Goal: Task Accomplishment & Management: Manage account settings

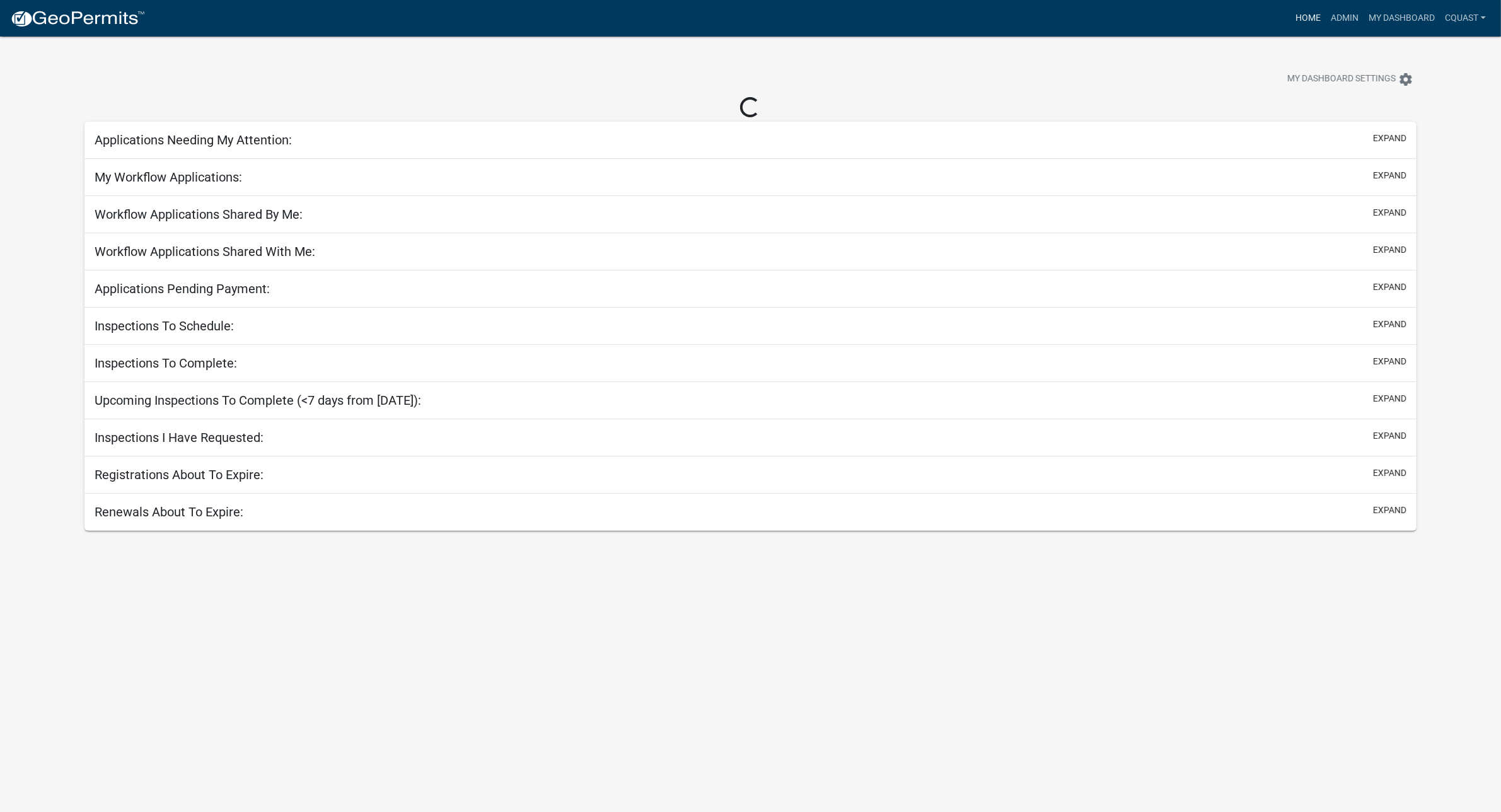
click at [1315, 19] on link "Home" at bounding box center [1308, 18] width 35 height 24
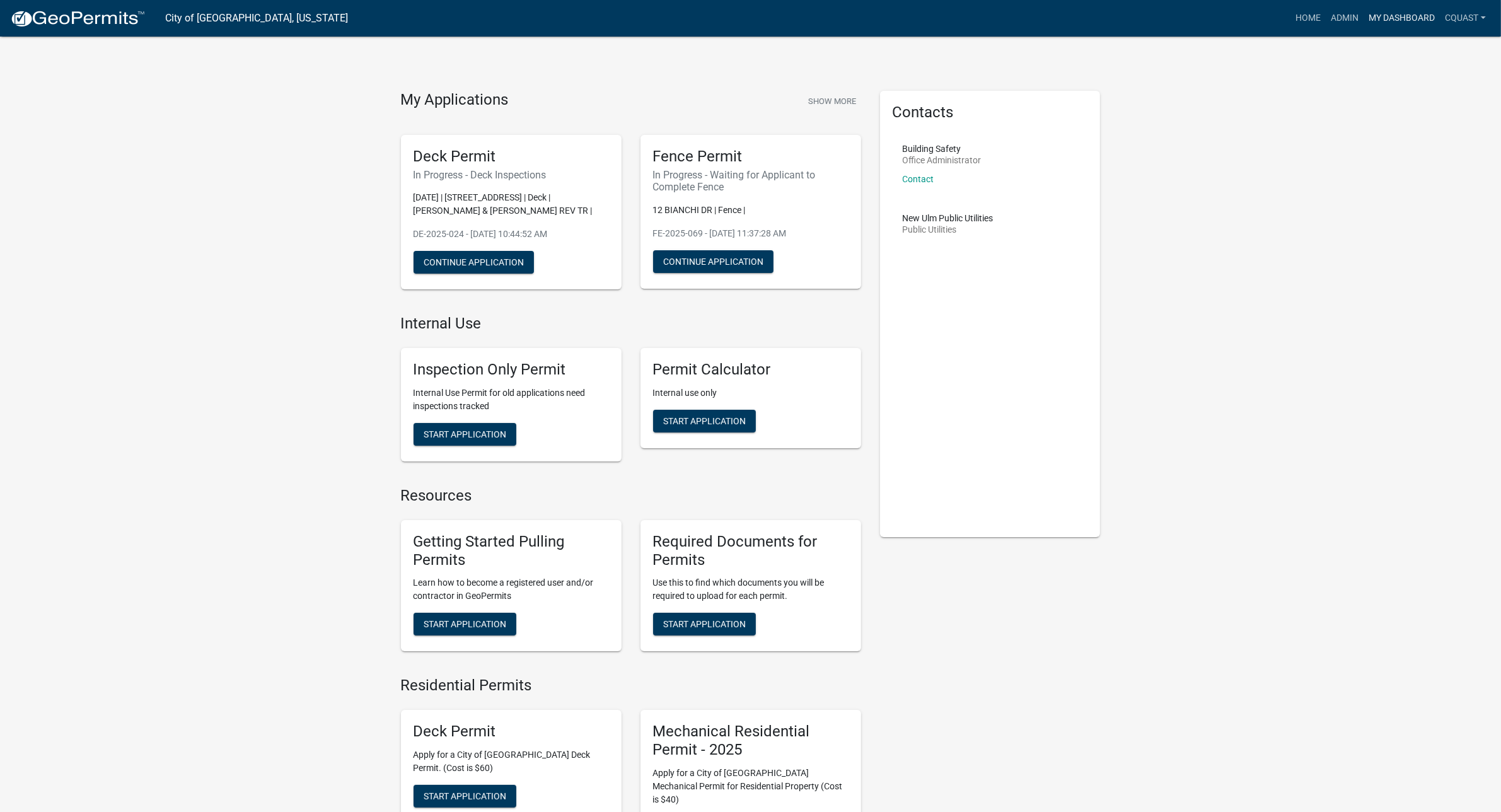
click at [1368, 14] on link "My Dashboard" at bounding box center [1402, 18] width 76 height 24
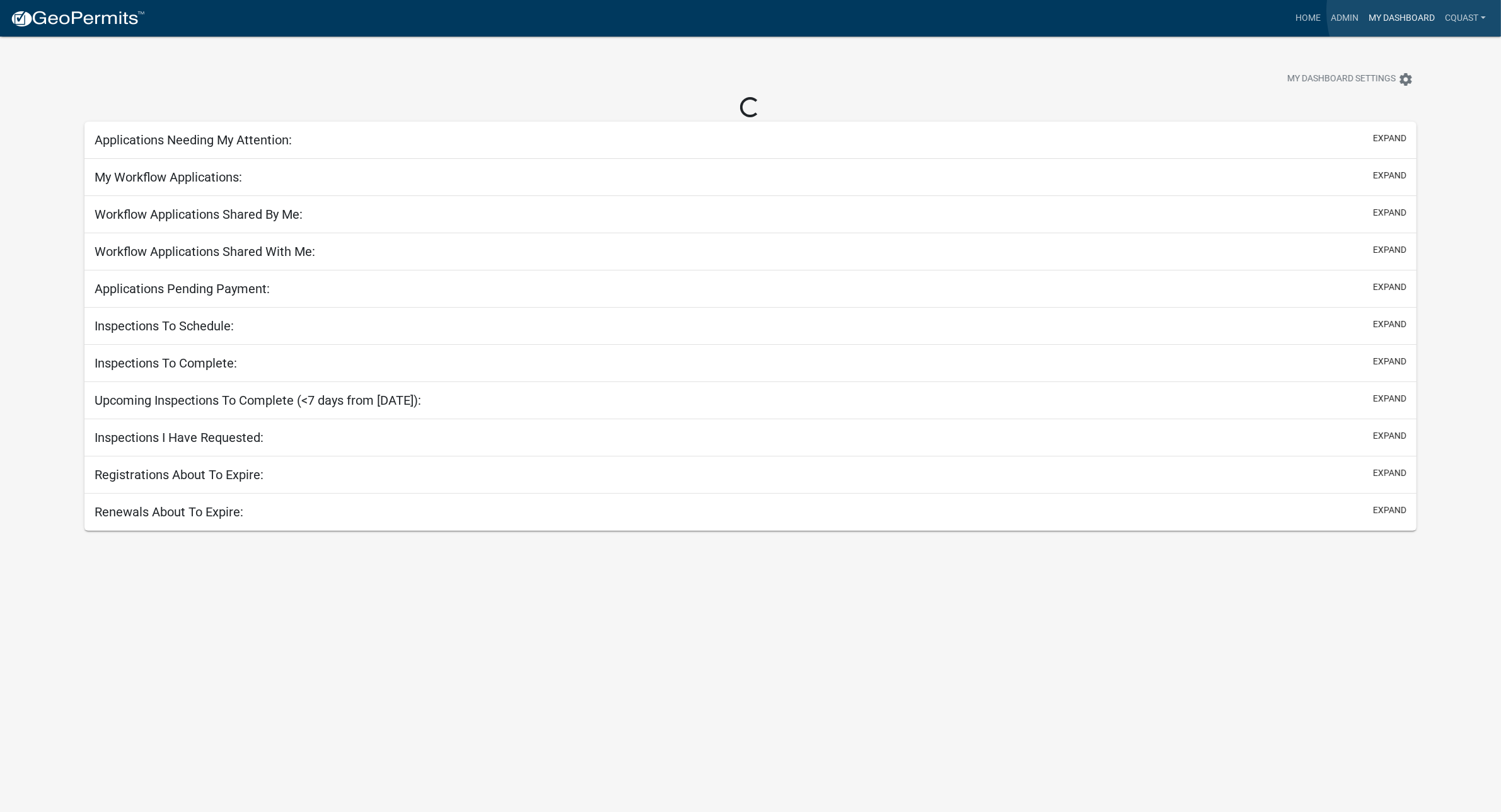
click at [1422, 11] on link "My Dashboard" at bounding box center [1402, 18] width 76 height 24
click at [1339, 15] on link "Admin" at bounding box center [1344, 18] width 38 height 24
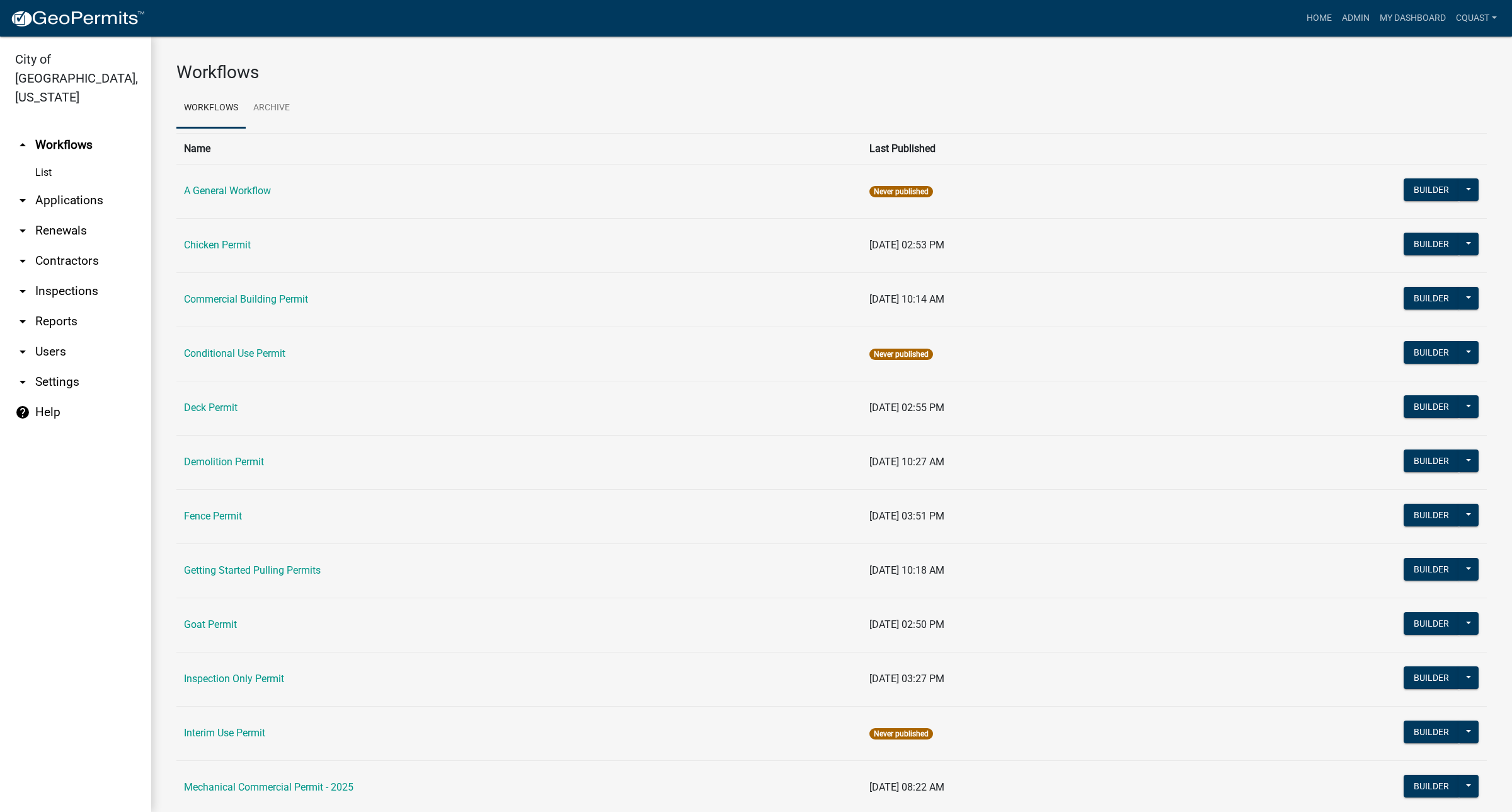
click at [94, 185] on link "arrow_drop_down Applications" at bounding box center [75, 200] width 152 height 30
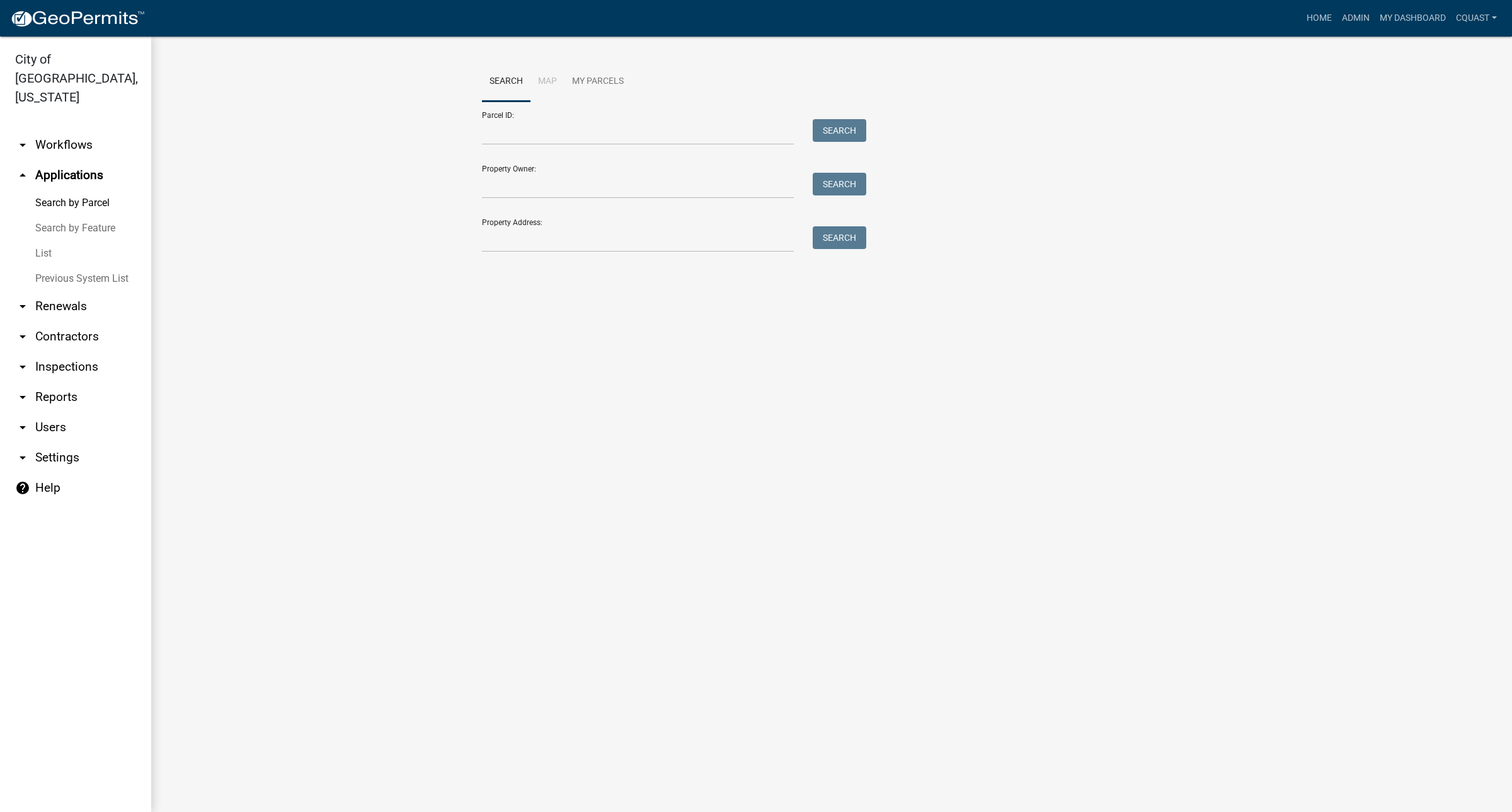
click at [42, 241] on link "List" at bounding box center [75, 253] width 152 height 25
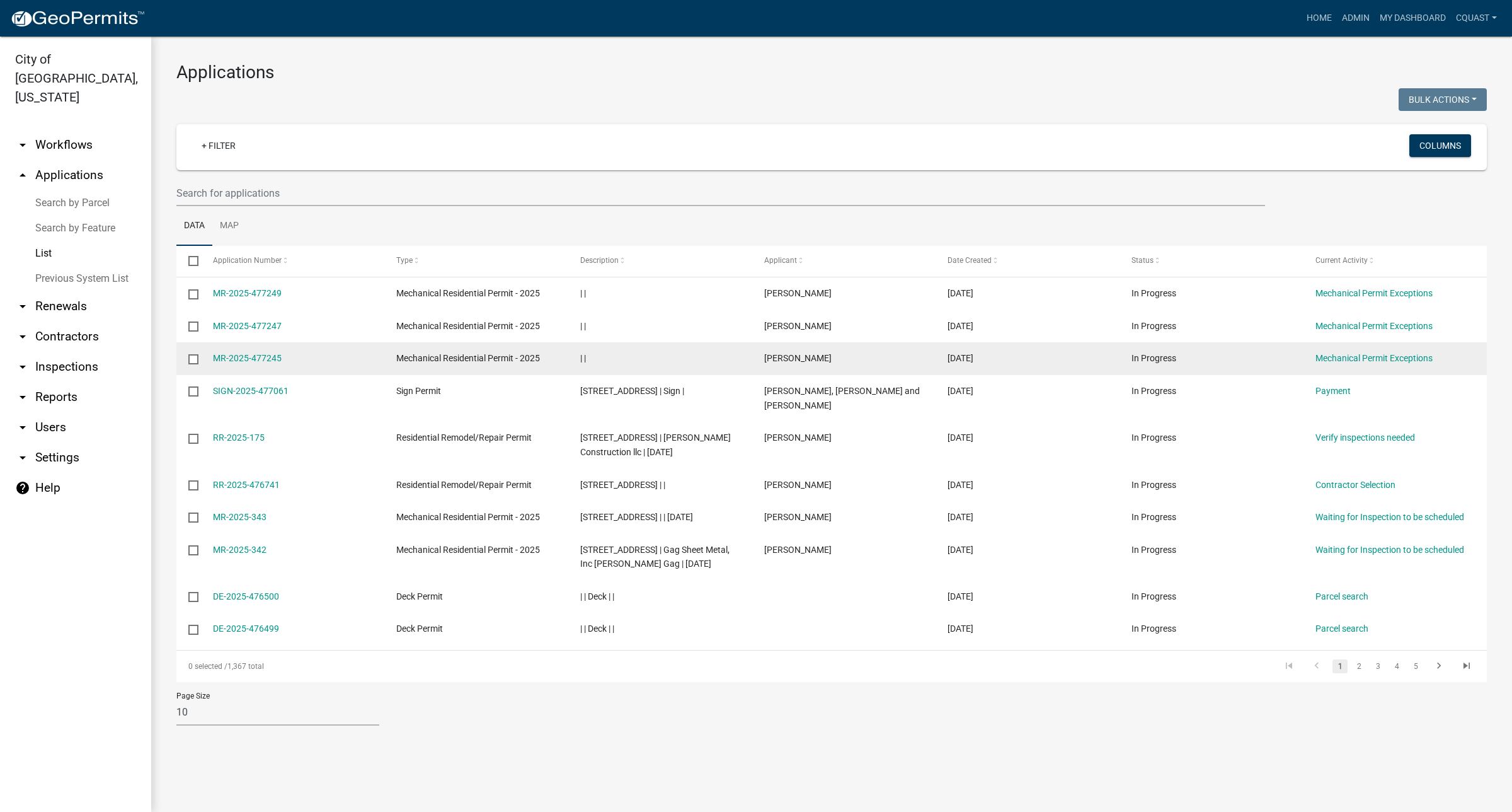
click at [190, 356] on input "checkbox" at bounding box center [192, 358] width 8 height 8
checkbox input "true"
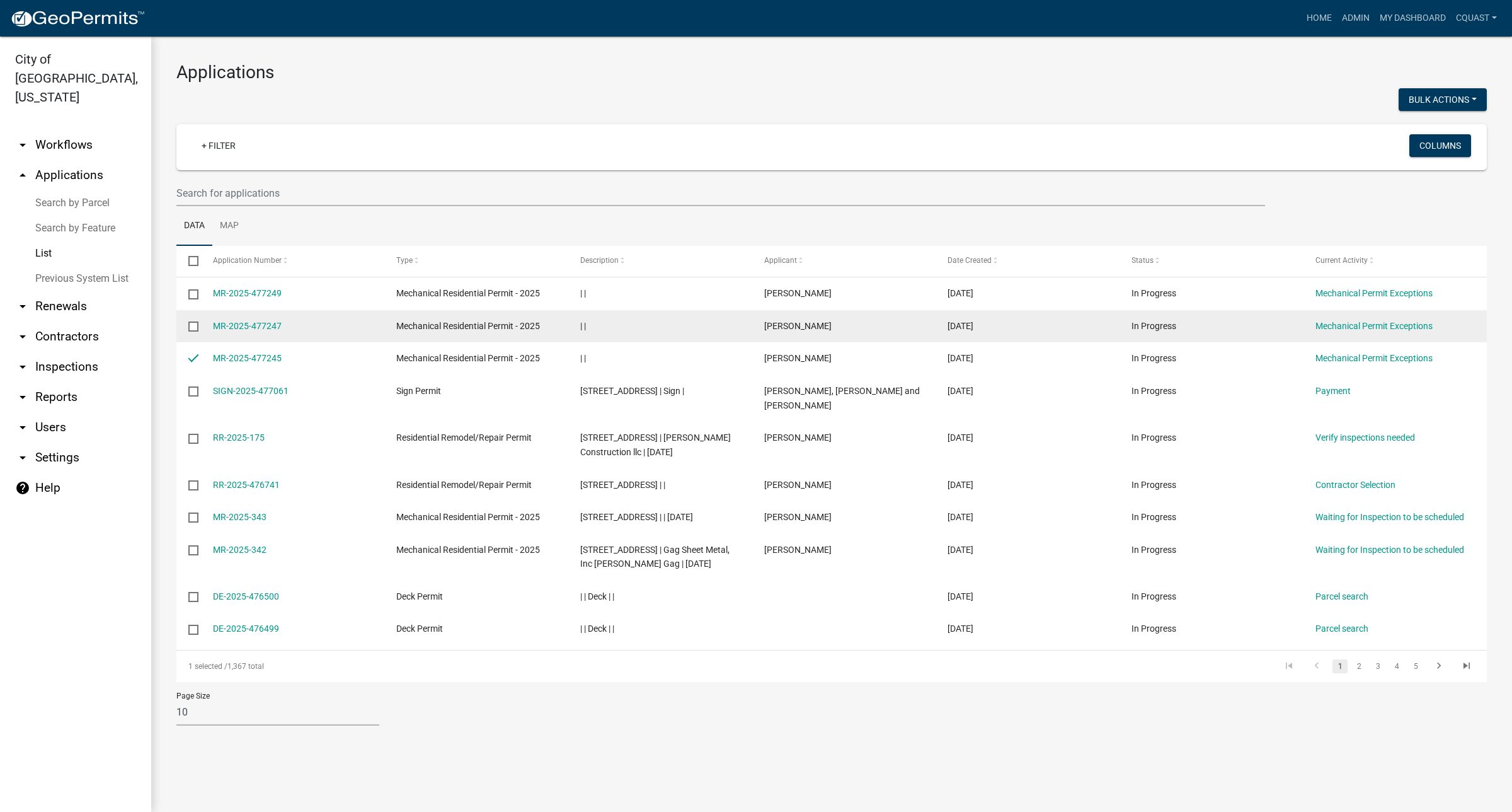
click at [193, 325] on input "checkbox" at bounding box center [192, 325] width 8 height 8
checkbox input "true"
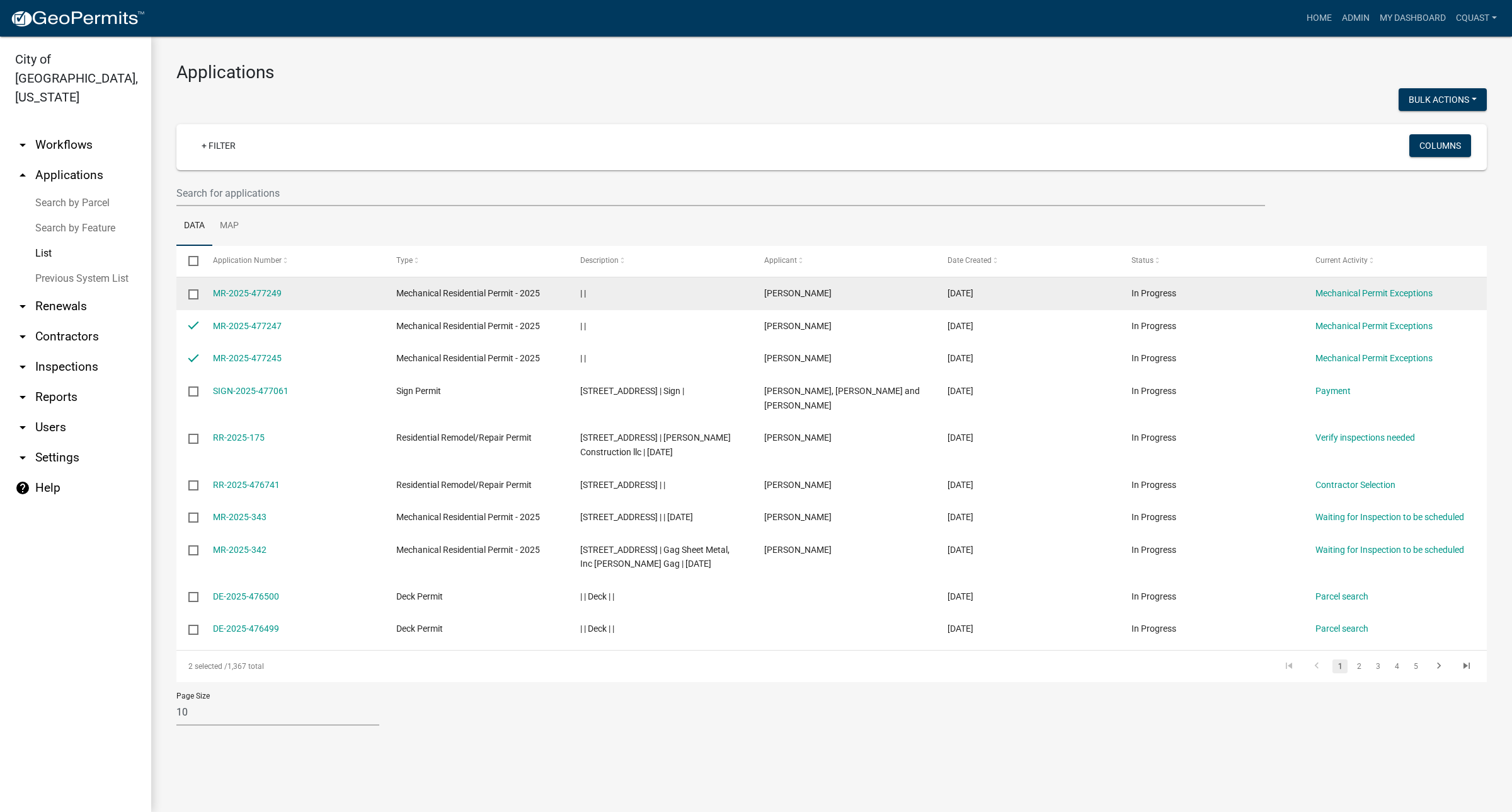
click at [196, 294] on input "checkbox" at bounding box center [192, 293] width 8 height 8
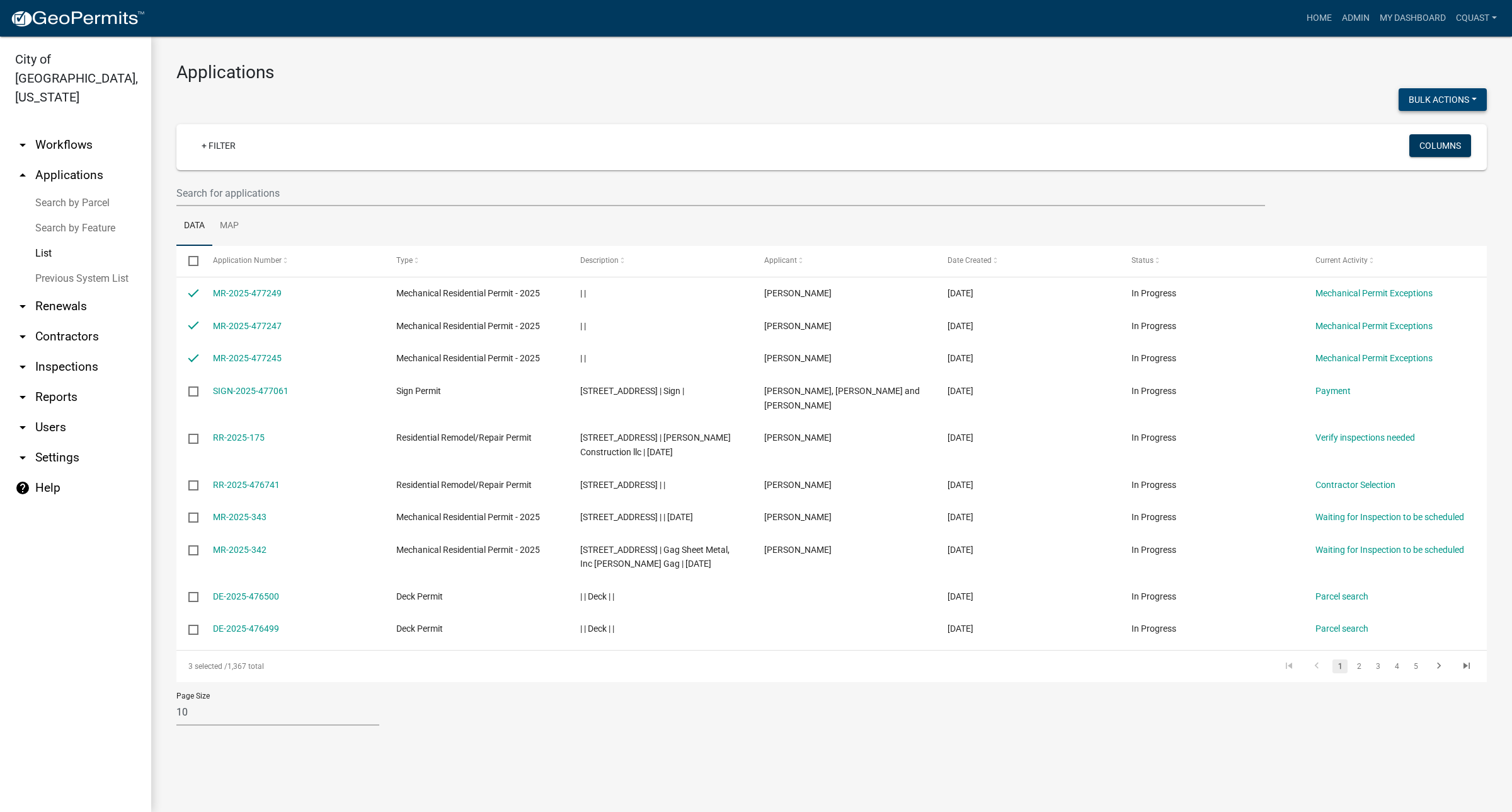
click at [1433, 102] on button "Bulk Actions" at bounding box center [1442, 100] width 88 height 23
click at [1441, 218] on button "Withdraw" at bounding box center [1436, 222] width 101 height 30
checkbox input "false"
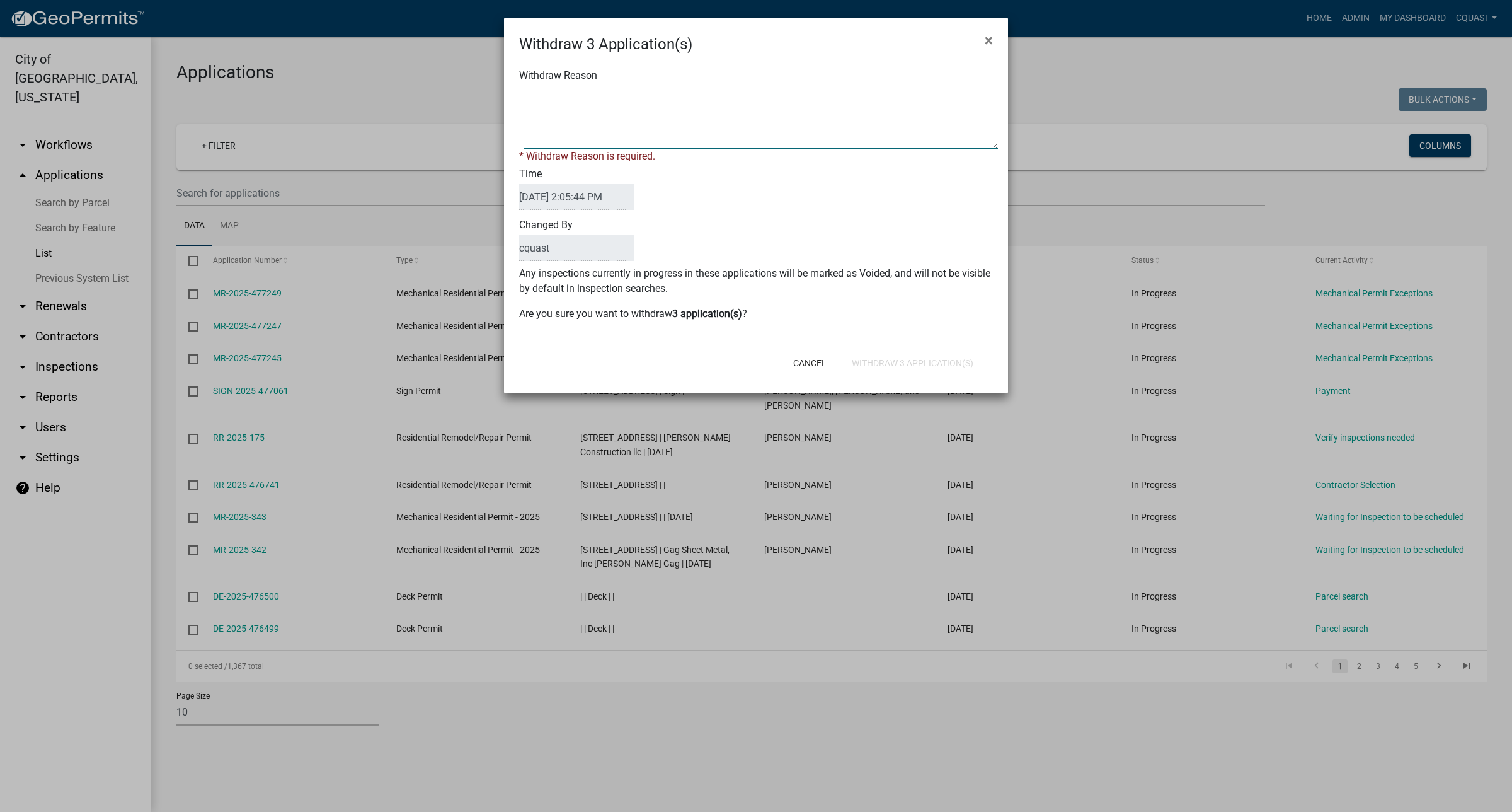
click at [793, 135] on textarea "Withdraw Reason" at bounding box center [761, 117] width 473 height 63
type textarea "a"
type textarea "site slow, accidentally pulled 3 of them"
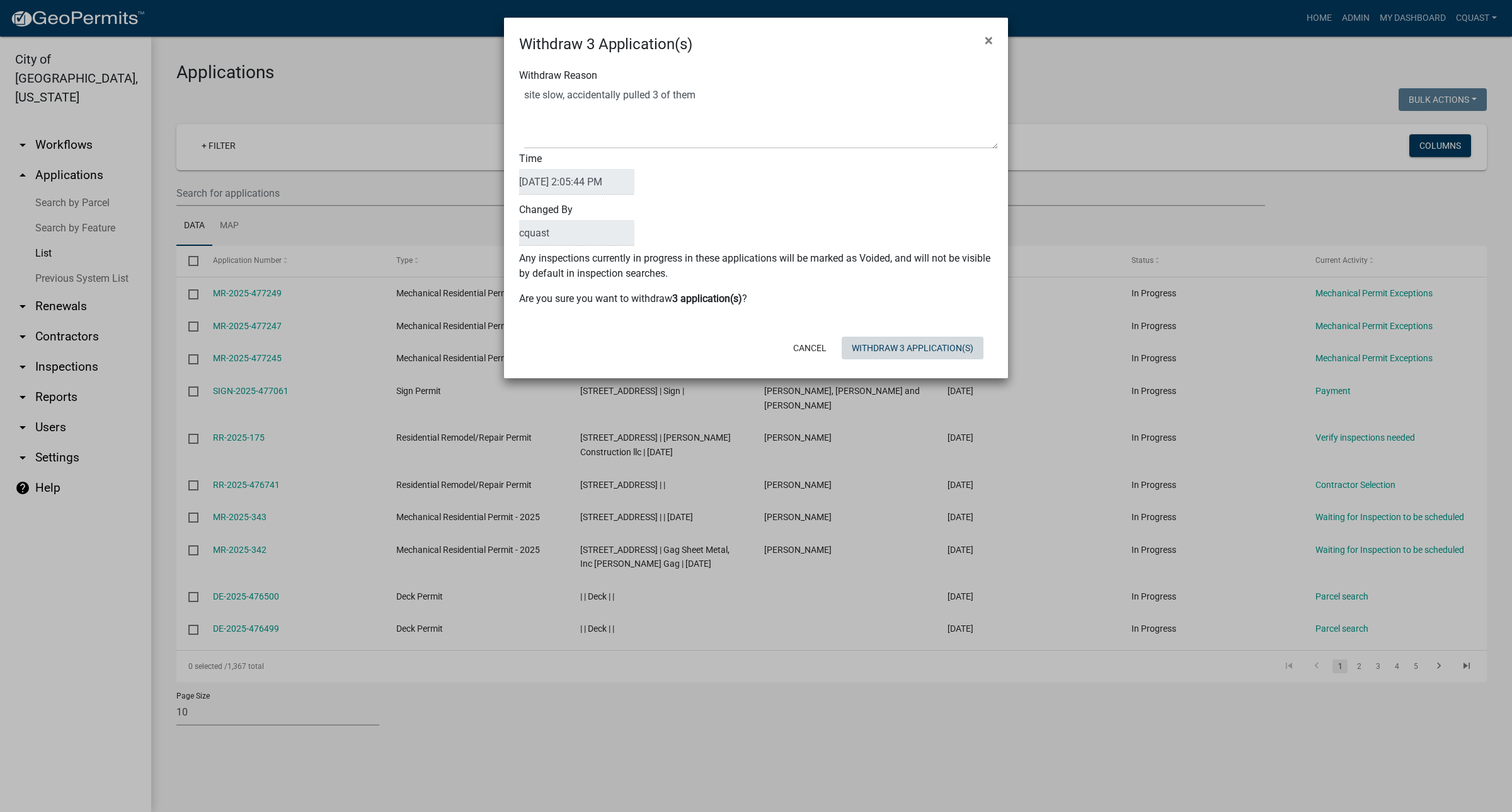
click at [927, 357] on button "Withdraw 3 Application(s)" at bounding box center [912, 348] width 142 height 23
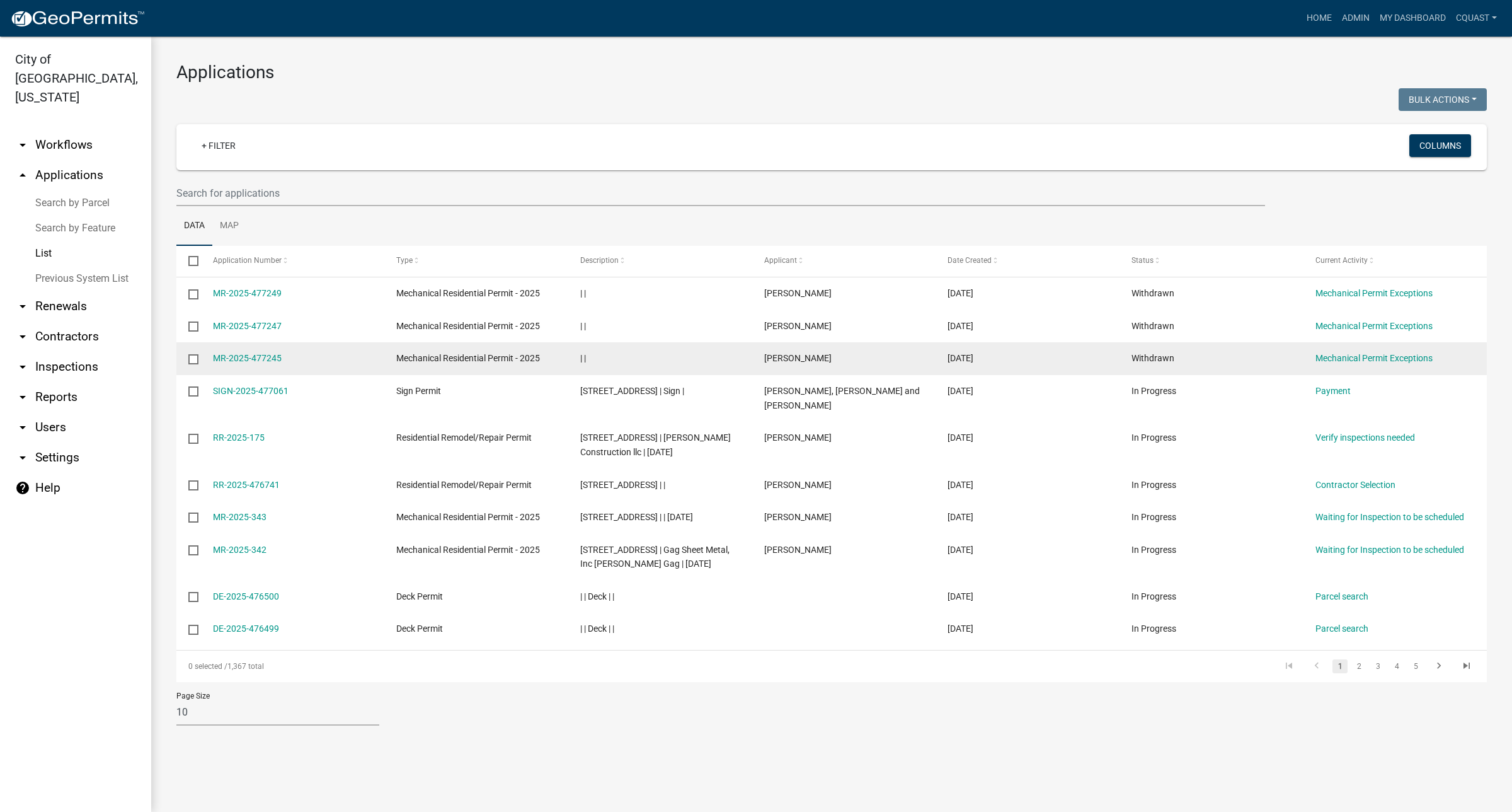
click at [191, 360] on input "checkbox" at bounding box center [192, 358] width 8 height 8
checkbox input "true"
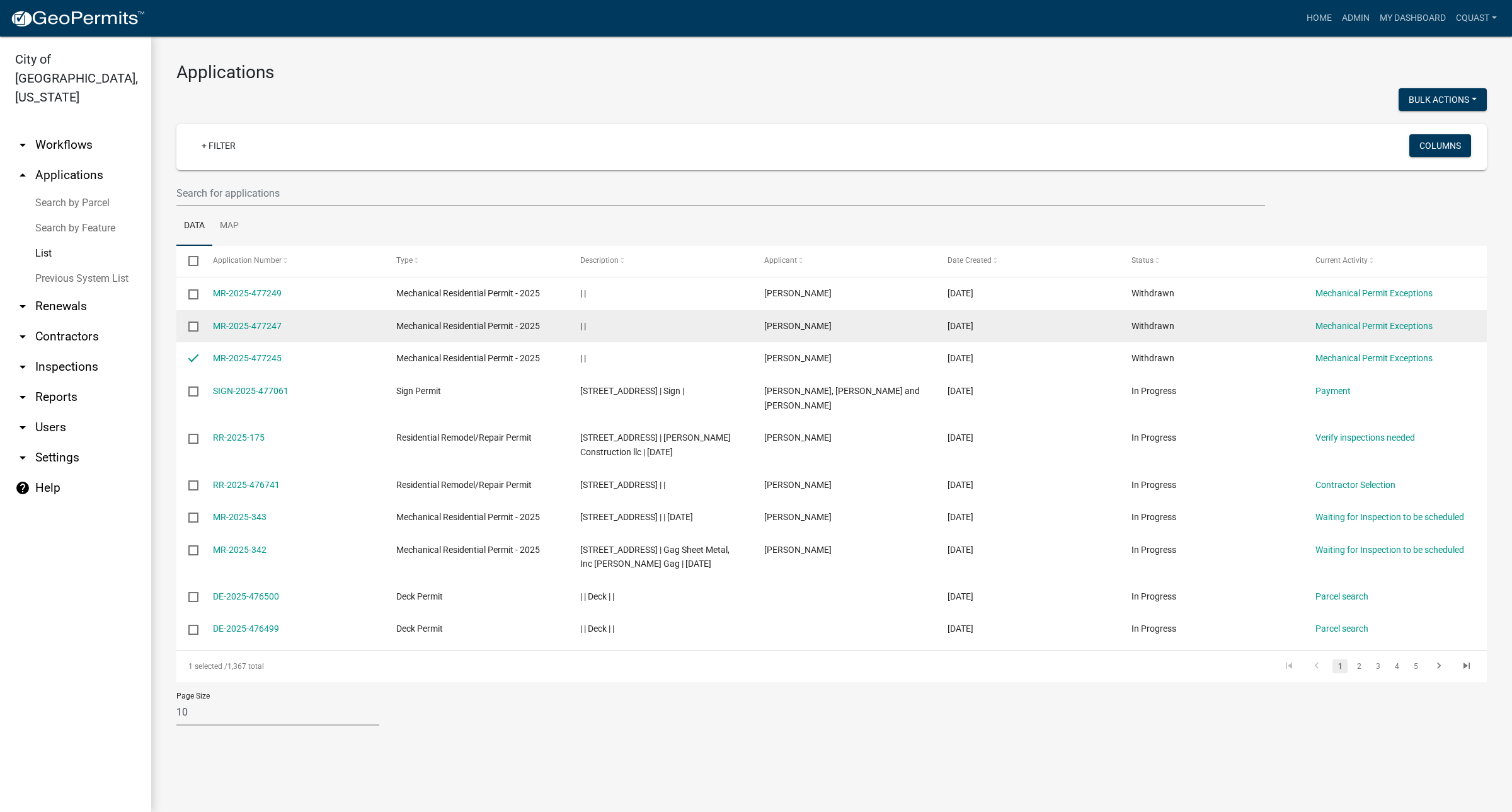
click at [195, 328] on input "checkbox" at bounding box center [192, 325] width 8 height 8
checkbox input "true"
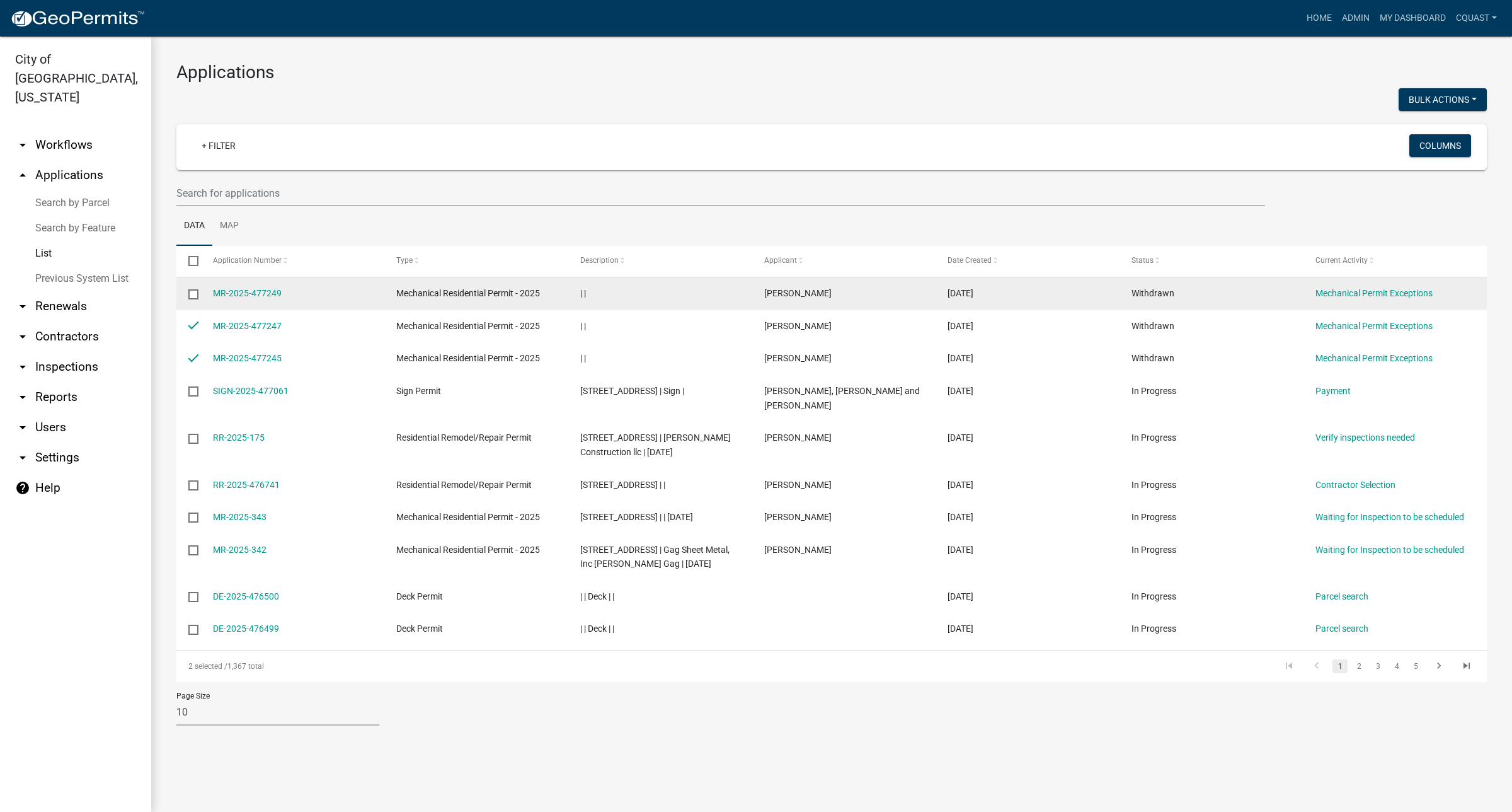
click at [193, 294] on input "checkbox" at bounding box center [192, 293] width 8 height 8
checkbox input "true"
